Goal: Consume media (video, audio)

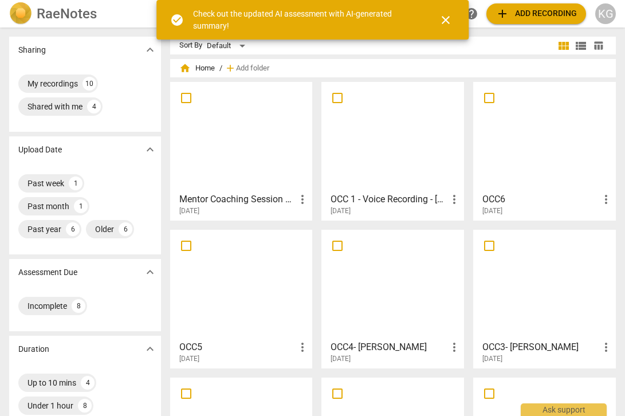
click at [444, 22] on span "close" at bounding box center [445, 20] width 14 height 14
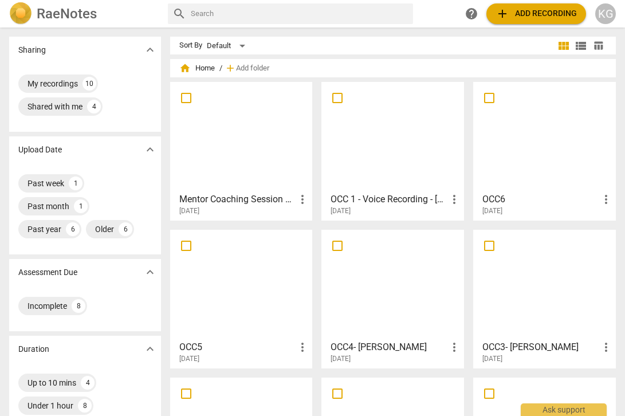
click at [243, 168] on div at bounding box center [241, 136] width 135 height 101
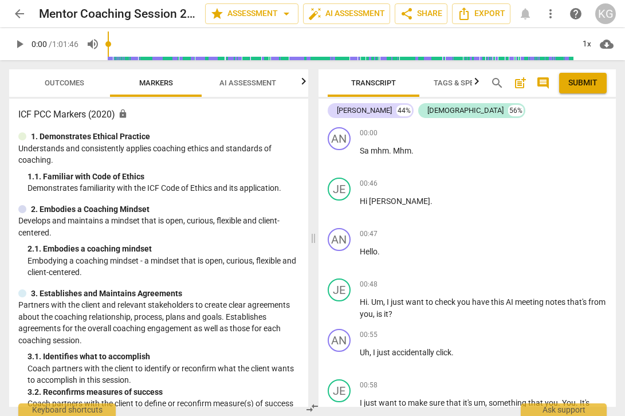
click at [22, 46] on span "play_arrow" at bounding box center [20, 44] width 14 height 14
click at [132, 41] on input "range" at bounding box center [340, 44] width 465 height 37
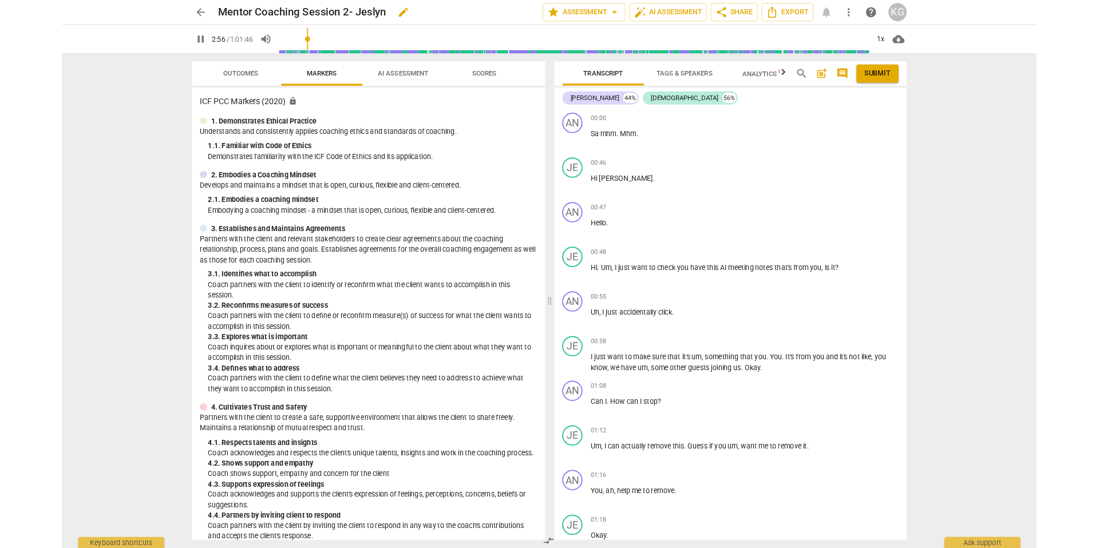
scroll to position [1421, 0]
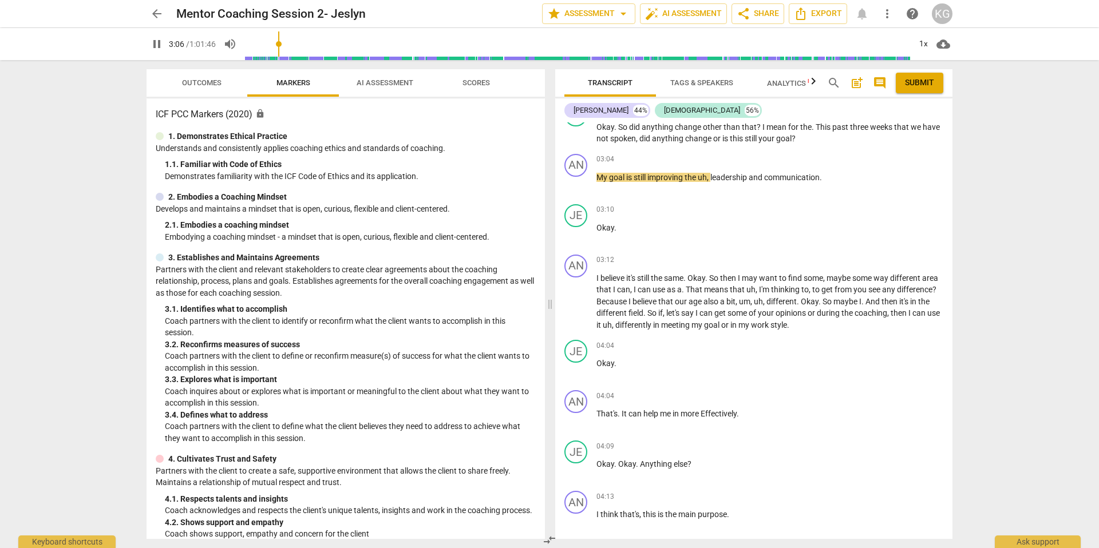
click at [307, 43] on input "range" at bounding box center [577, 44] width 665 height 37
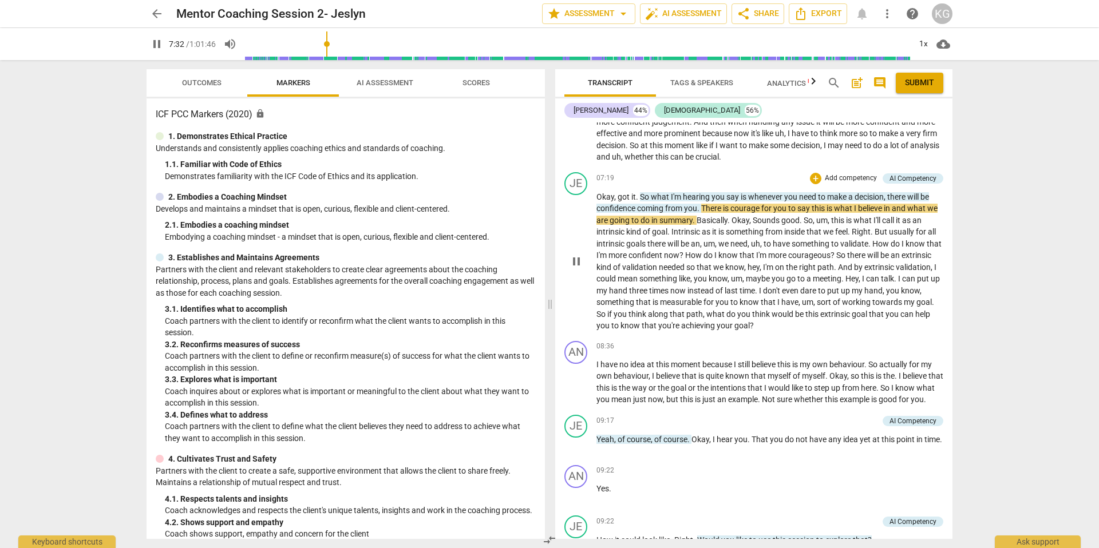
scroll to position [2301, 0]
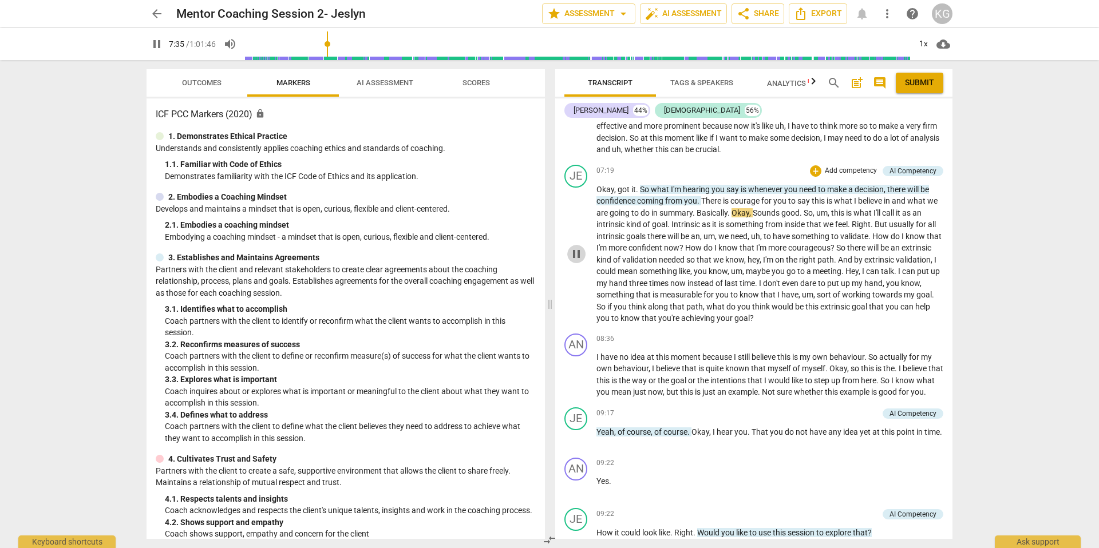
click at [576, 254] on span "pause" at bounding box center [577, 254] width 14 height 14
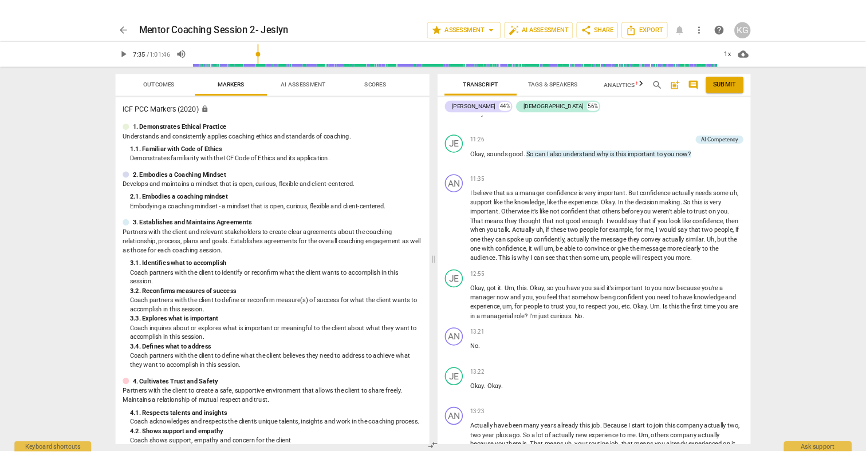
scroll to position [3383, 0]
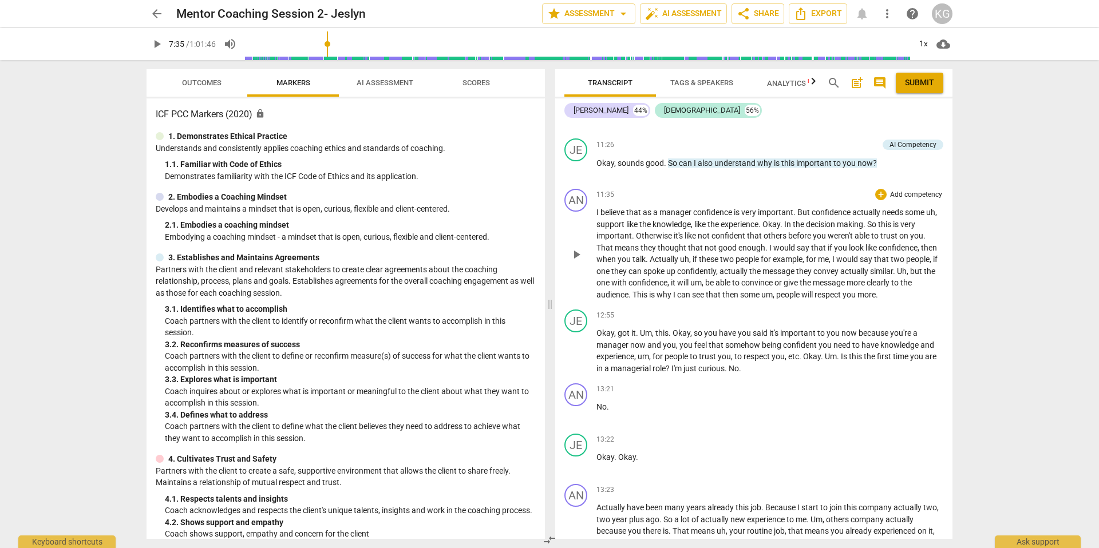
click at [609, 217] on span "believe" at bounding box center [613, 212] width 26 height 9
click at [575, 262] on span "play_arrow" at bounding box center [577, 255] width 14 height 14
click at [575, 262] on span "pause" at bounding box center [577, 255] width 14 height 14
type input "697"
